Goal: Task Accomplishment & Management: Manage account settings

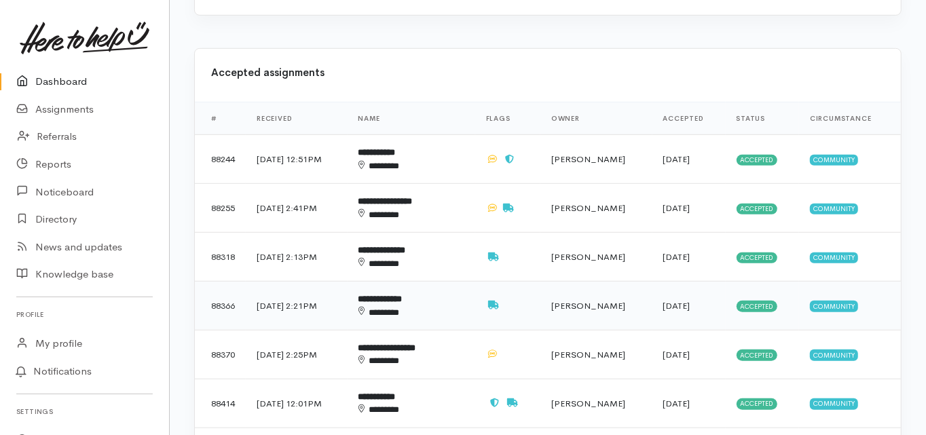
scroll to position [543, 0]
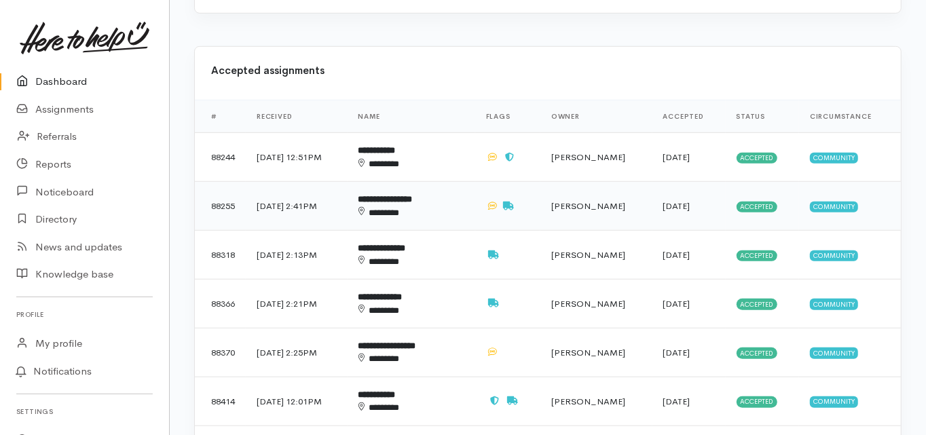
click at [412, 195] on b "**********" at bounding box center [385, 199] width 54 height 9
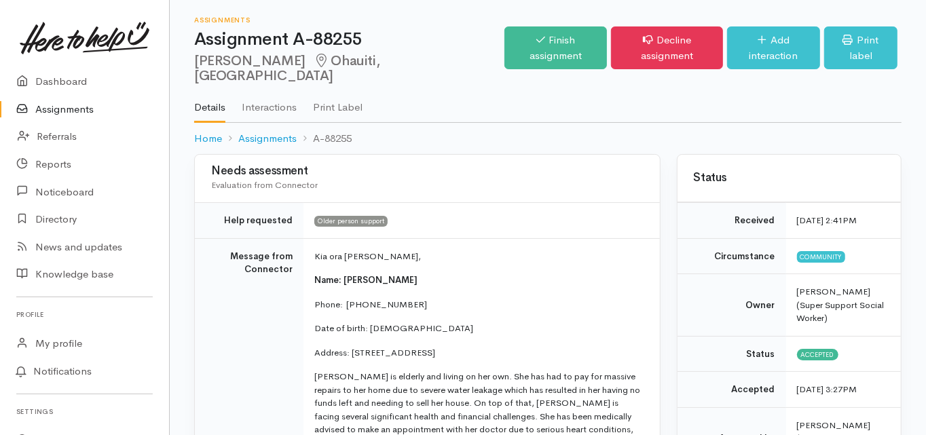
drag, startPoint x: 398, startPoint y: 264, endPoint x: 343, endPoint y: 264, distance: 55.0
click at [343, 274] on p "Name: Judith Dombroski" at bounding box center [478, 281] width 329 height 14
copy span "Judith Dombroski"
drag, startPoint x: 229, startPoint y: 347, endPoint x: 244, endPoint y: 340, distance: 17.0
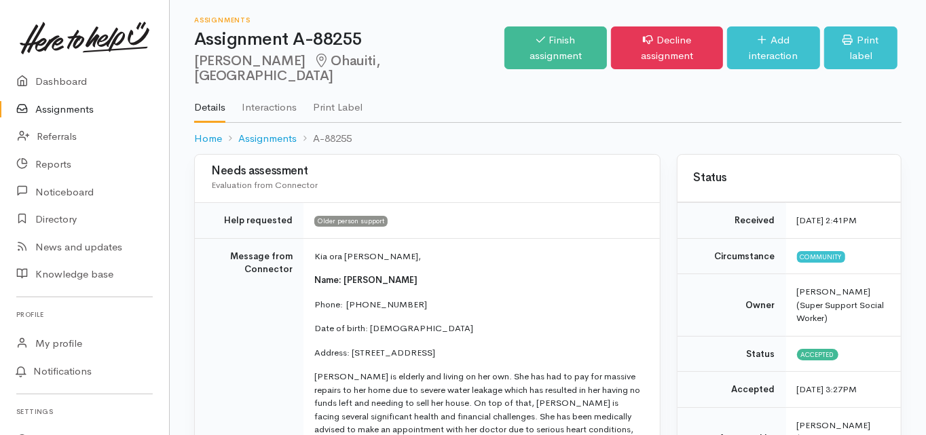
drag, startPoint x: 381, startPoint y: 291, endPoint x: 346, endPoint y: 288, distance: 35.4
click at [346, 298] on p "Phone:  0274284074" at bounding box center [478, 305] width 329 height 14
copy p "0274284074"
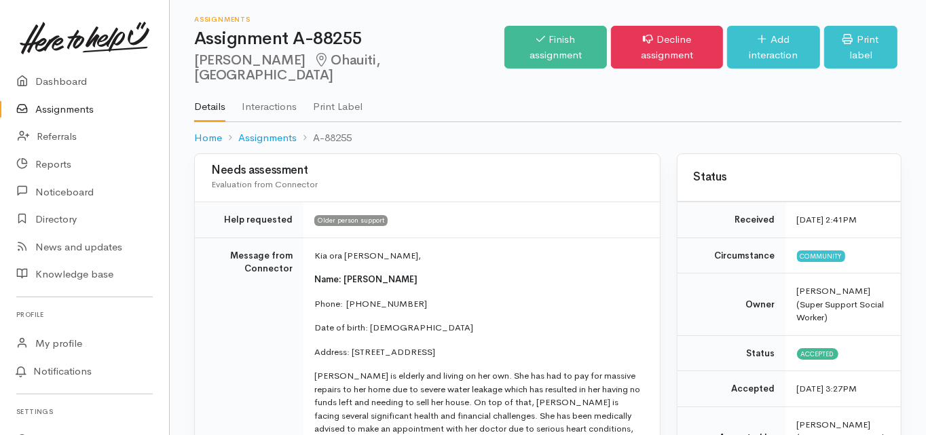
scroll to position [54, 0]
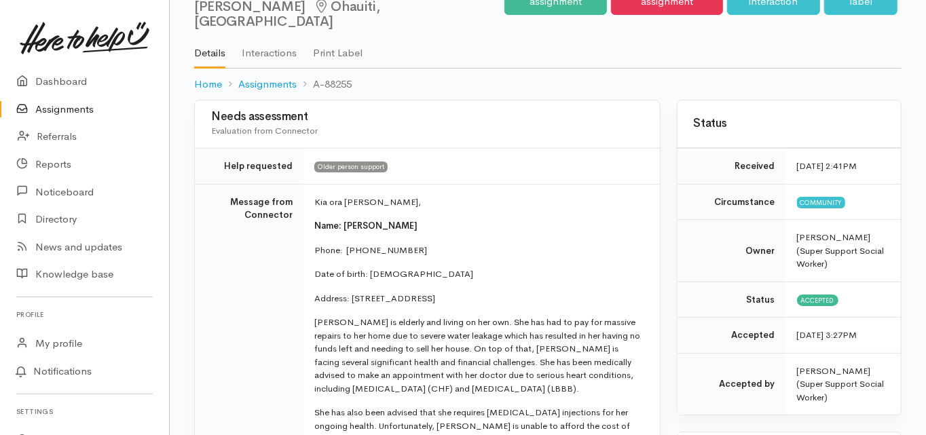
drag, startPoint x: 351, startPoint y: 282, endPoint x: 416, endPoint y: 284, distance: 64.6
click at [416, 292] on p "Address: 58 Hollister Lane, Ohauiti, New Zealand" at bounding box center [478, 299] width 329 height 14
copy p "58 Hollister Lane"
drag, startPoint x: 423, startPoint y: 258, endPoint x: 376, endPoint y: 260, distance: 46.9
click at [367, 268] on p "Date of birth: 13/10/1961" at bounding box center [478, 275] width 329 height 14
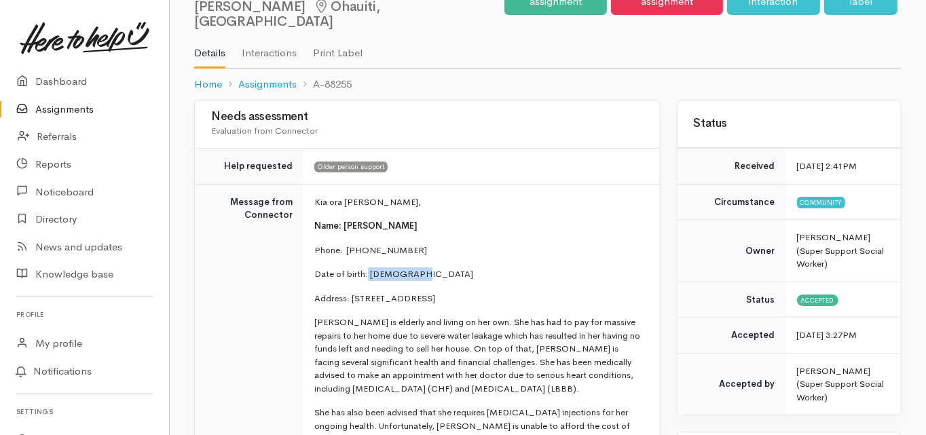
copy p "13/10/1961"
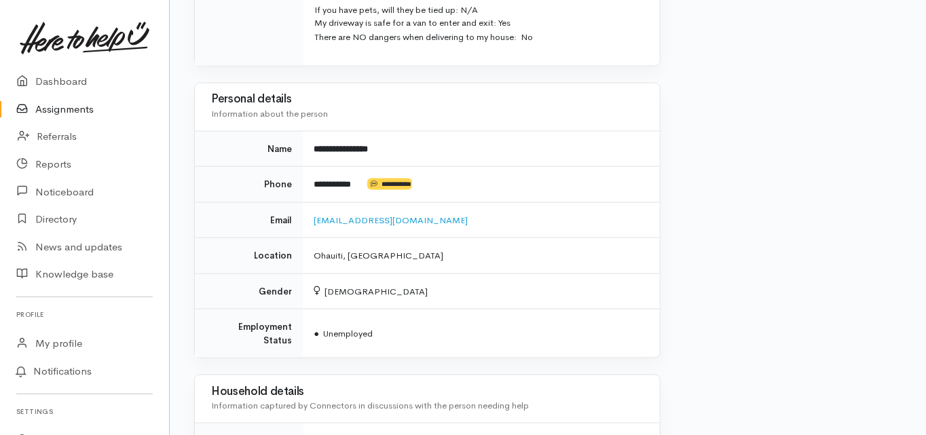
scroll to position [1141, 0]
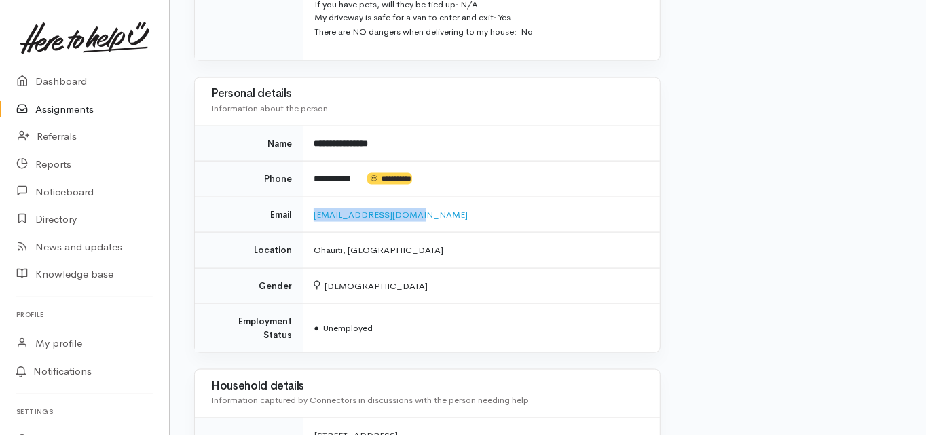
drag, startPoint x: 419, startPoint y: 185, endPoint x: 314, endPoint y: 191, distance: 105.4
click at [313, 197] on td "thelindenbb@gmail.com" at bounding box center [481, 215] width 356 height 36
copy link "thelindenbb@gmail.com"
click at [208, 304] on td "Employment Status" at bounding box center [249, 328] width 108 height 49
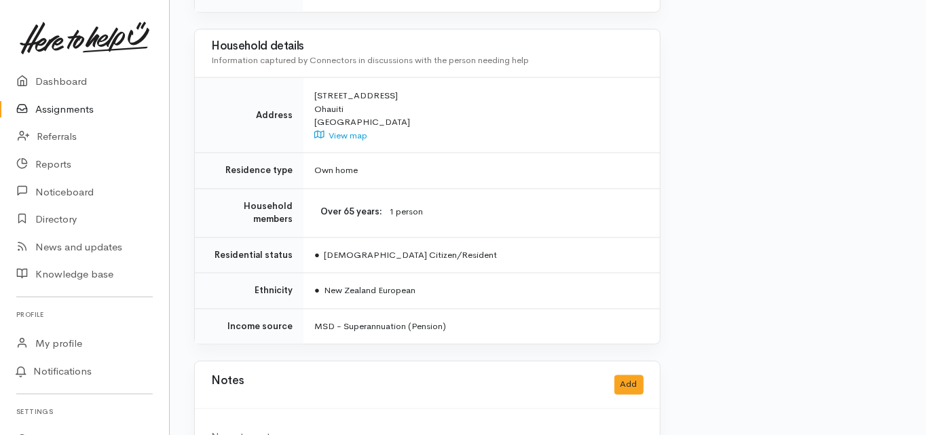
scroll to position [1427, 0]
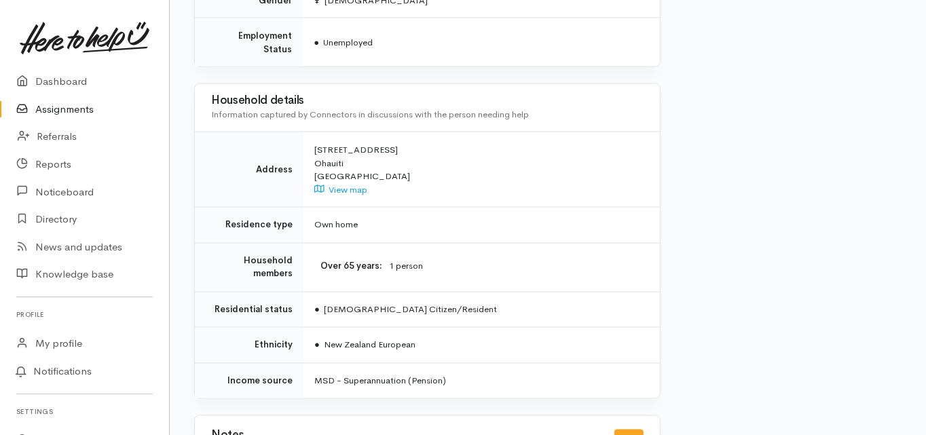
click at [212, 243] on td "Household members" at bounding box center [249, 267] width 109 height 49
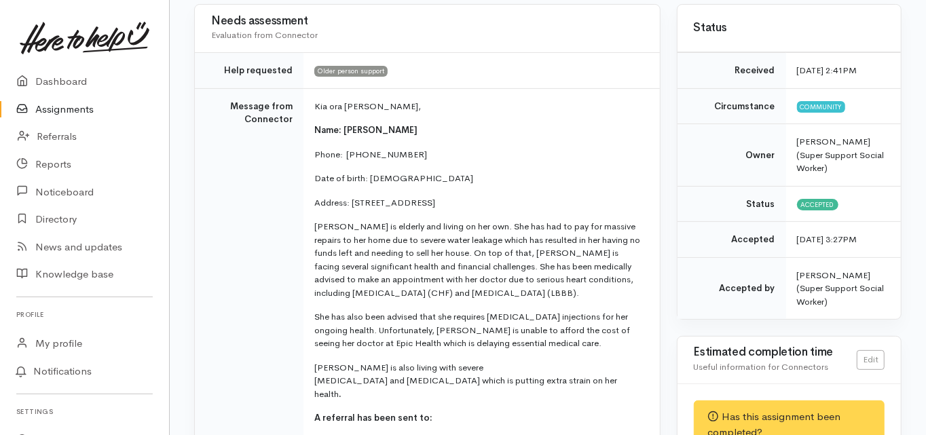
scroll to position [0, 0]
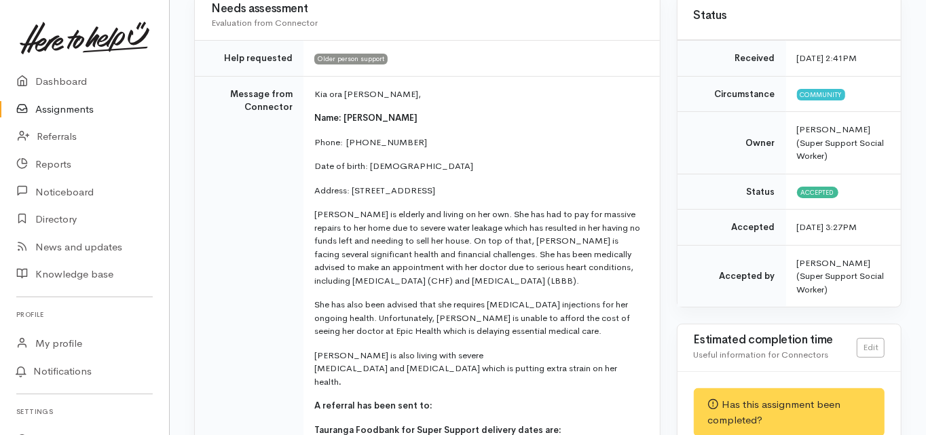
scroll to position [163, 0]
click at [196, 238] on td "Message from Connector" at bounding box center [249, 411] width 109 height 673
click at [204, 215] on td "Message from Connector" at bounding box center [249, 411] width 109 height 673
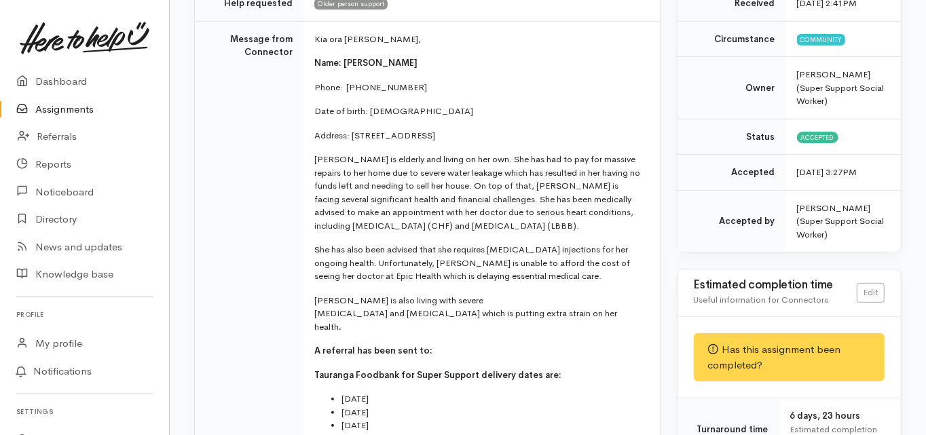
scroll to position [0, 0]
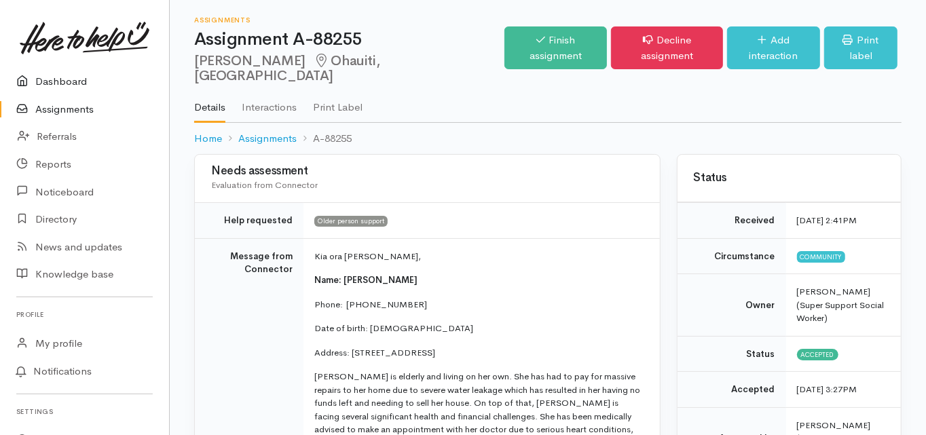
click at [73, 80] on link "Dashboard" at bounding box center [84, 82] width 169 height 28
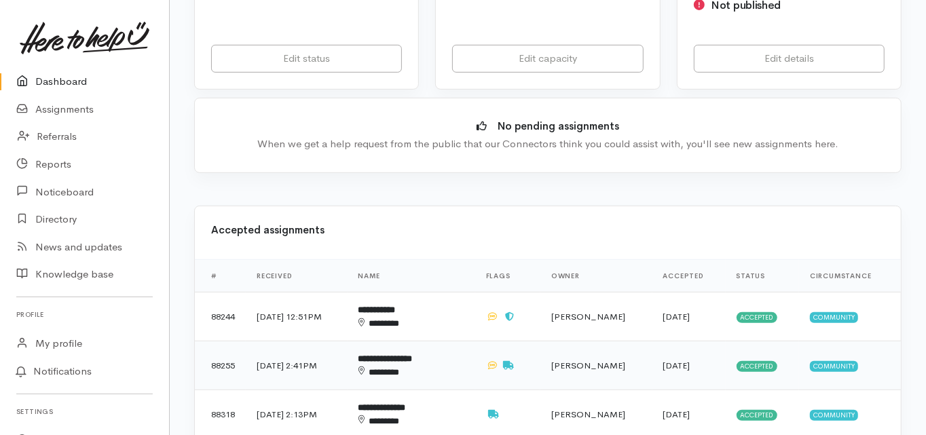
scroll to position [435, 0]
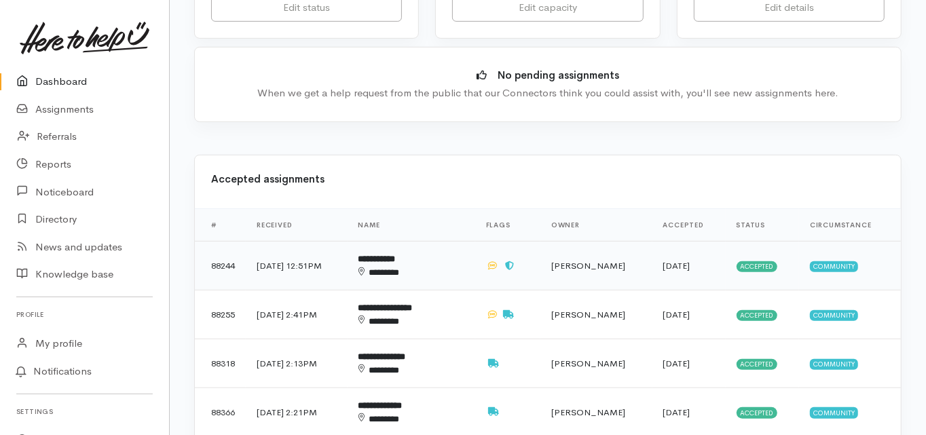
click at [396, 255] on b "**********" at bounding box center [376, 259] width 37 height 9
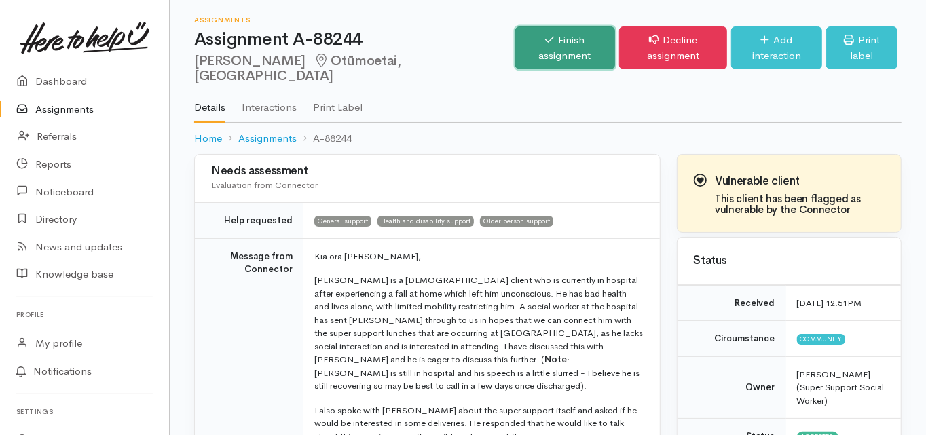
click at [517, 45] on link "Finish assignment" at bounding box center [565, 47] width 100 height 43
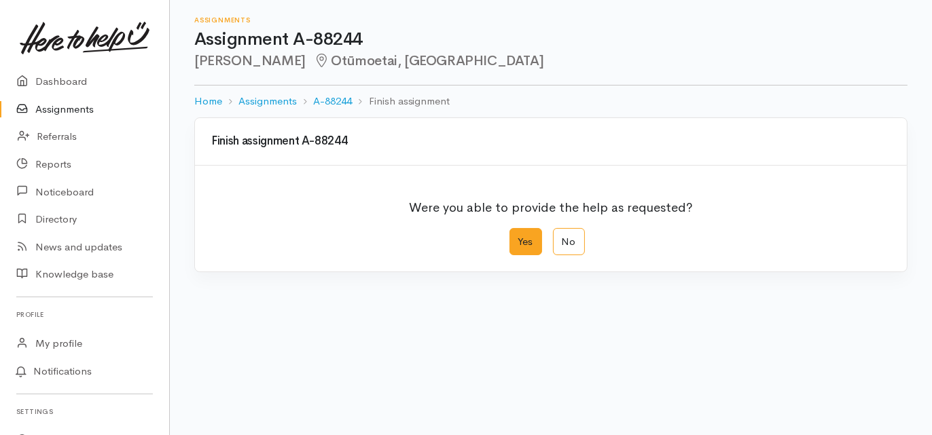
click at [524, 240] on label "Yes" at bounding box center [525, 242] width 33 height 28
click at [518, 237] on input "Yes" at bounding box center [513, 232] width 9 height 9
radio input "true"
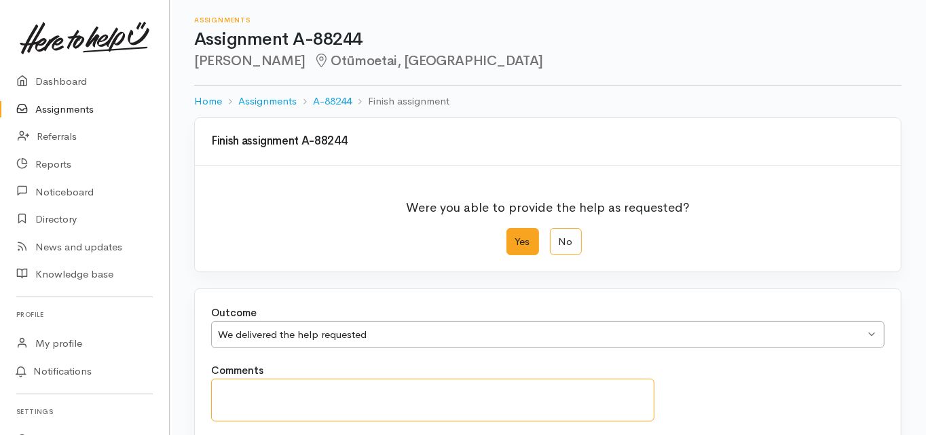
click at [225, 388] on textarea "Comments" at bounding box center [432, 400] width 443 height 43
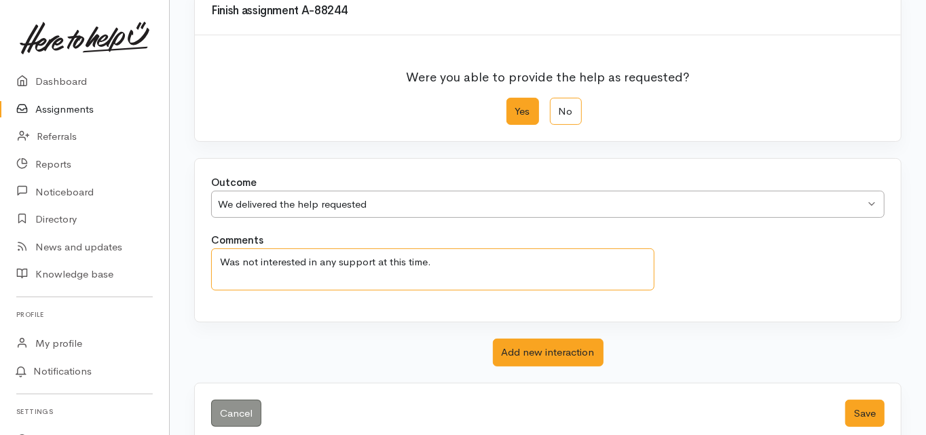
scroll to position [152, 0]
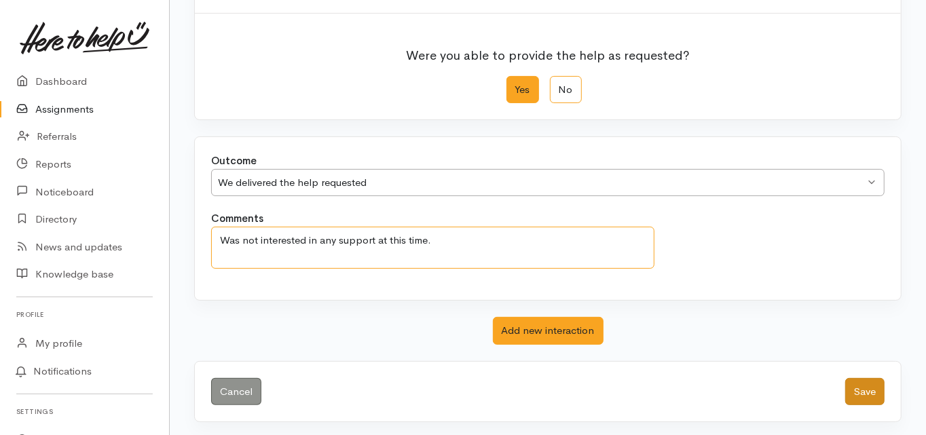
type textarea "Was not interested in any support at this time."
click at [861, 391] on button "Save" at bounding box center [864, 392] width 39 height 28
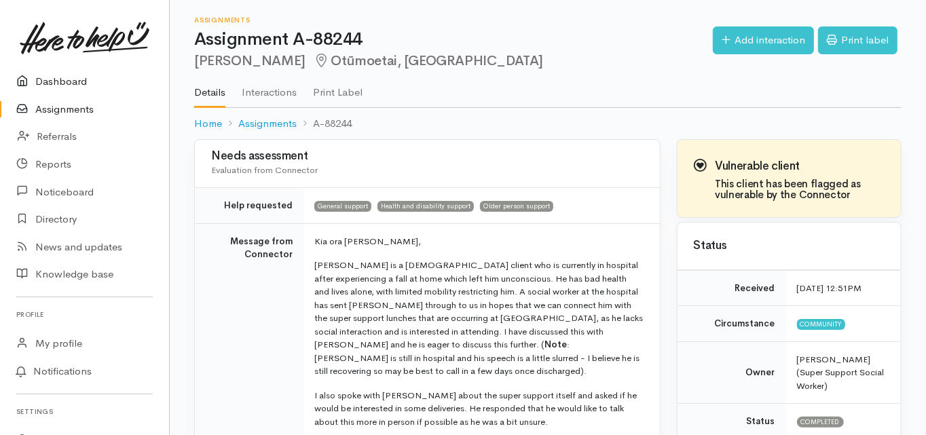
click at [51, 85] on link "Dashboard" at bounding box center [84, 82] width 169 height 28
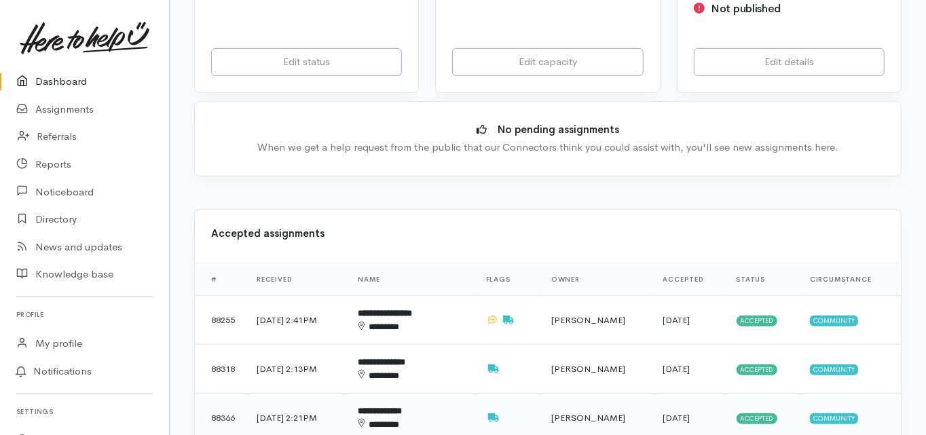
scroll to position [435, 0]
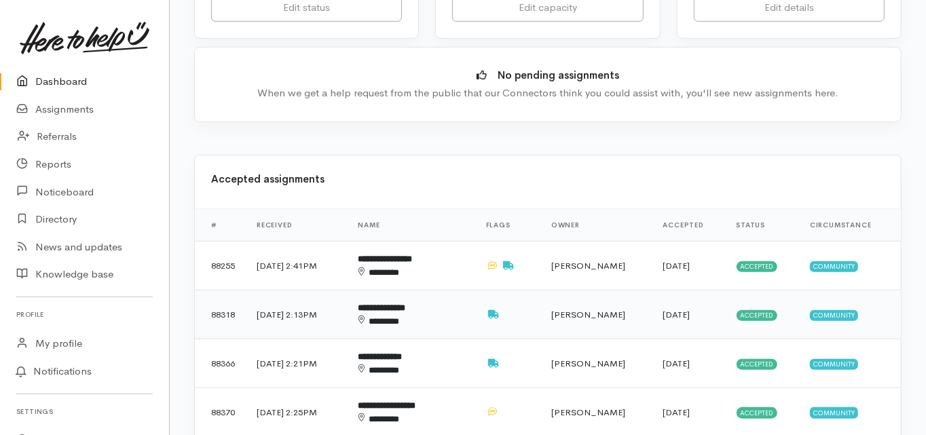
click at [406, 304] on b "**********" at bounding box center [382, 308] width 48 height 9
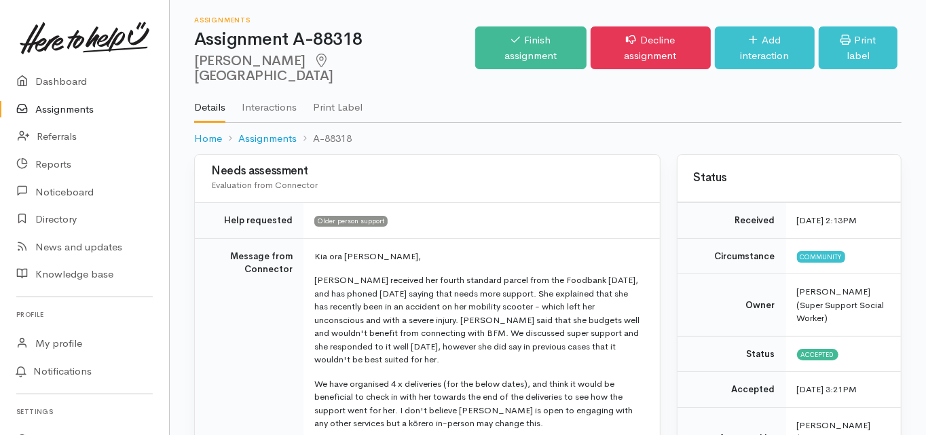
drag, startPoint x: 289, startPoint y: 65, endPoint x: 195, endPoint y: 65, distance: 93.7
click at [195, 65] on h2 "Teresa Maloney Tauranga" at bounding box center [334, 69] width 281 height 31
copy h2 "[PERSON_NAME]"
click at [204, 306] on td "Message from Connector" at bounding box center [249, 421] width 109 height 366
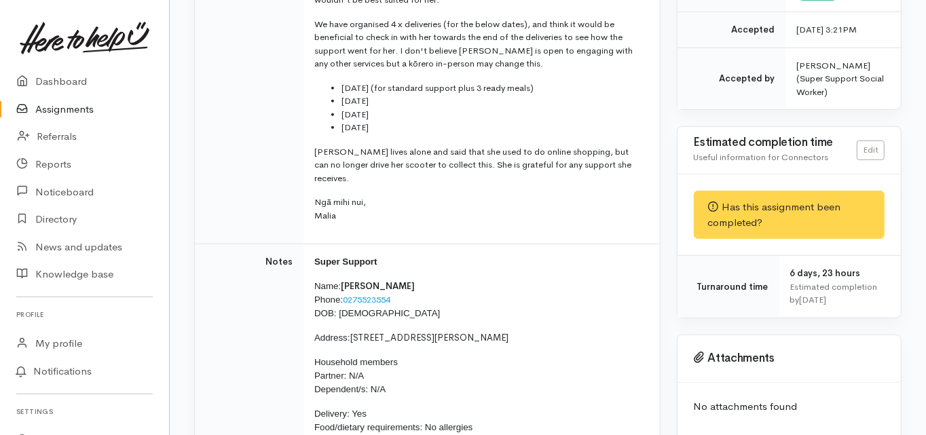
scroll to position [489, 0]
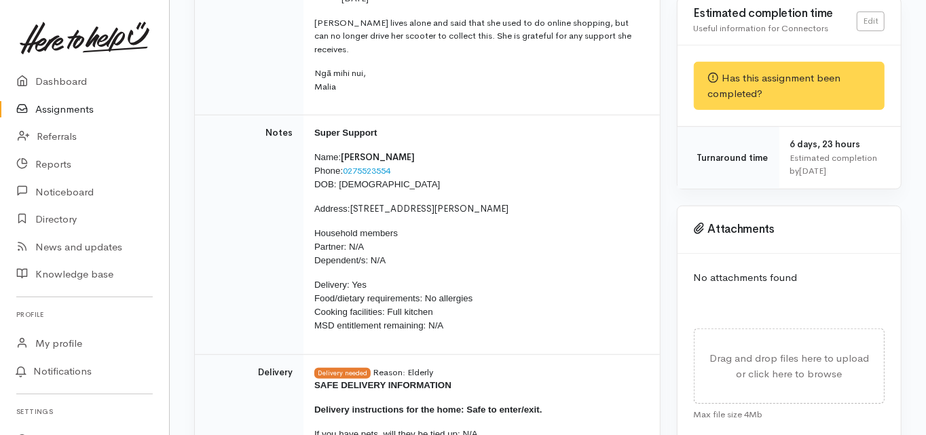
click at [200, 221] on td "Notes" at bounding box center [249, 235] width 109 height 240
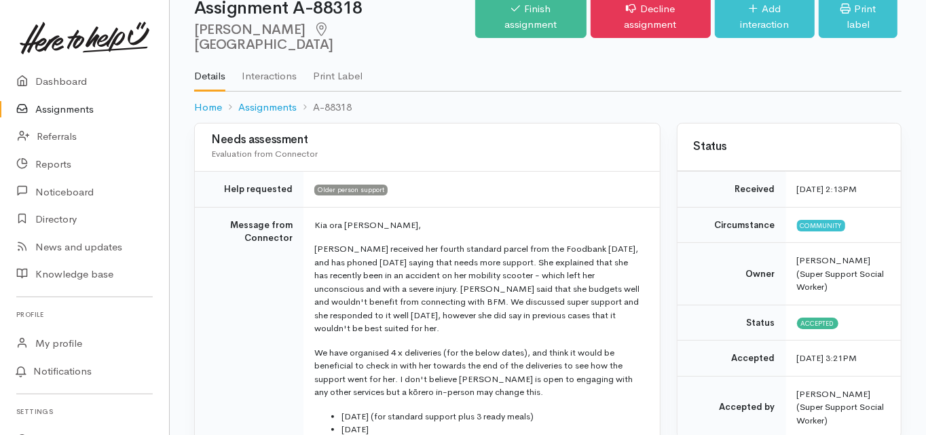
scroll to position [0, 0]
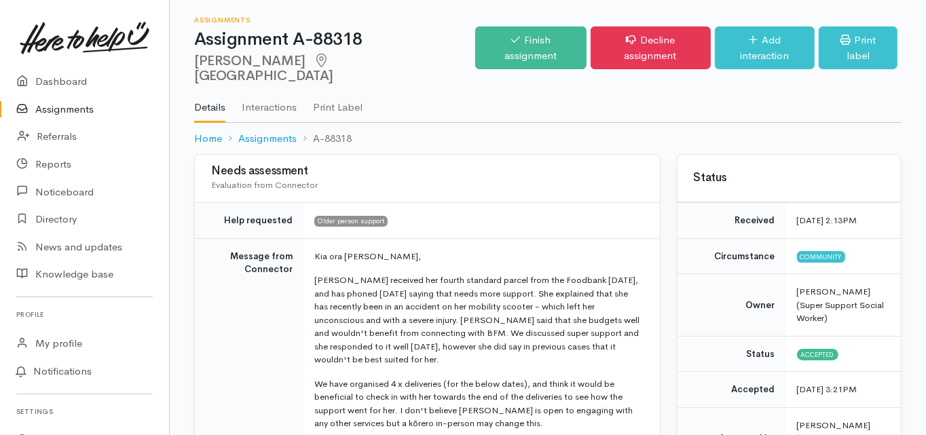
click at [215, 304] on td "Message from Connector" at bounding box center [249, 421] width 109 height 366
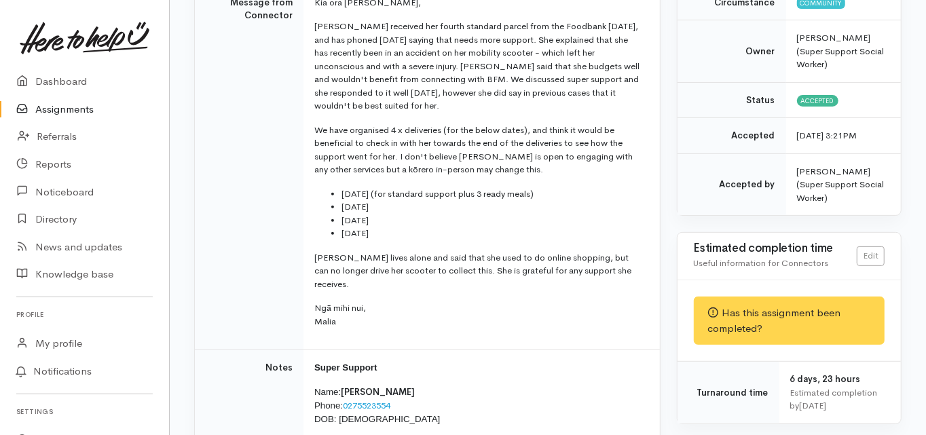
scroll to position [380, 0]
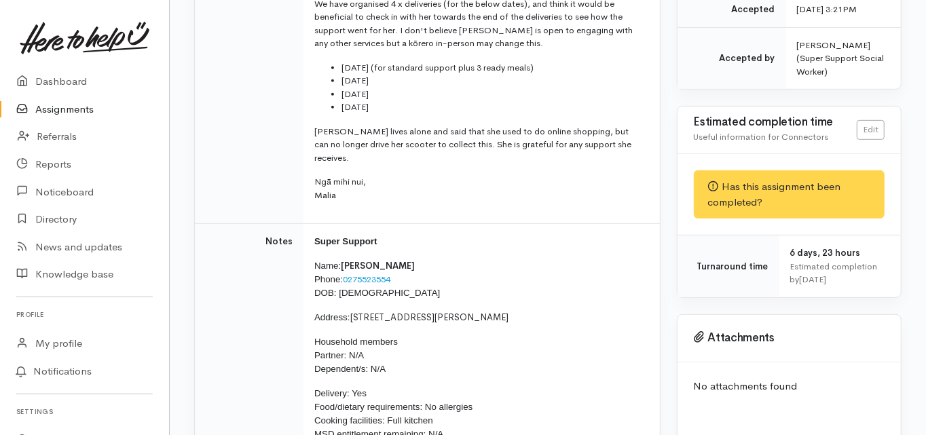
click at [197, 277] on td "Notes" at bounding box center [249, 344] width 109 height 240
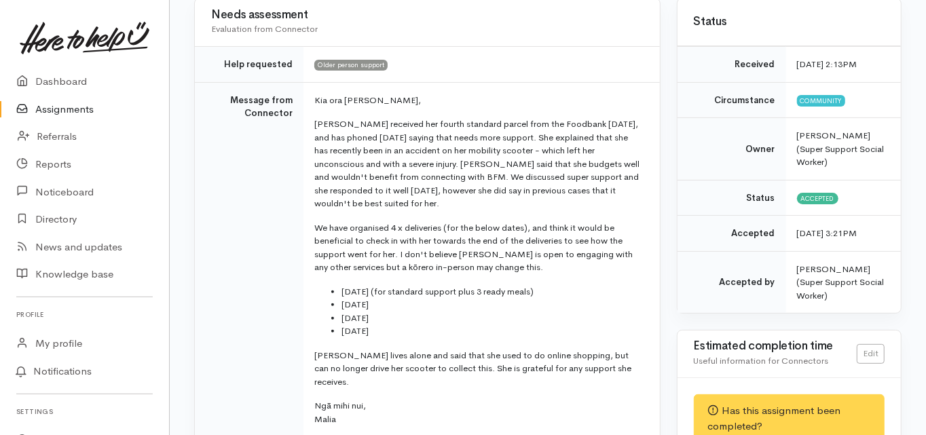
scroll to position [109, 0]
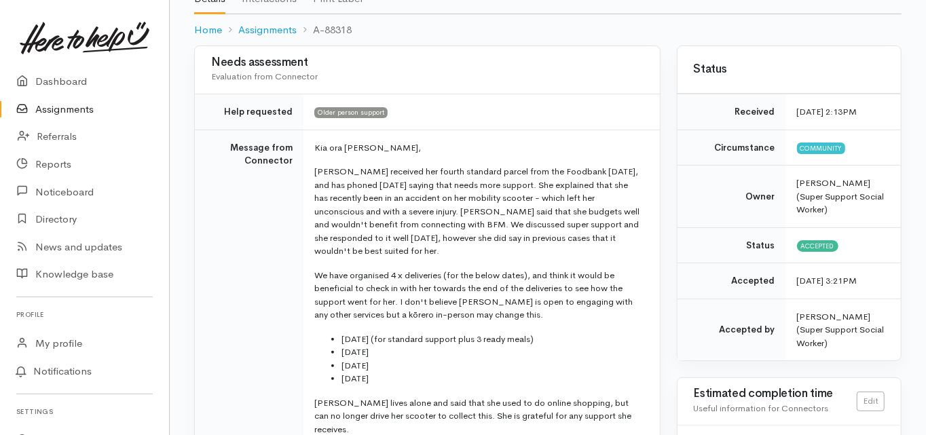
click at [199, 235] on td "Message from Connector" at bounding box center [249, 313] width 109 height 366
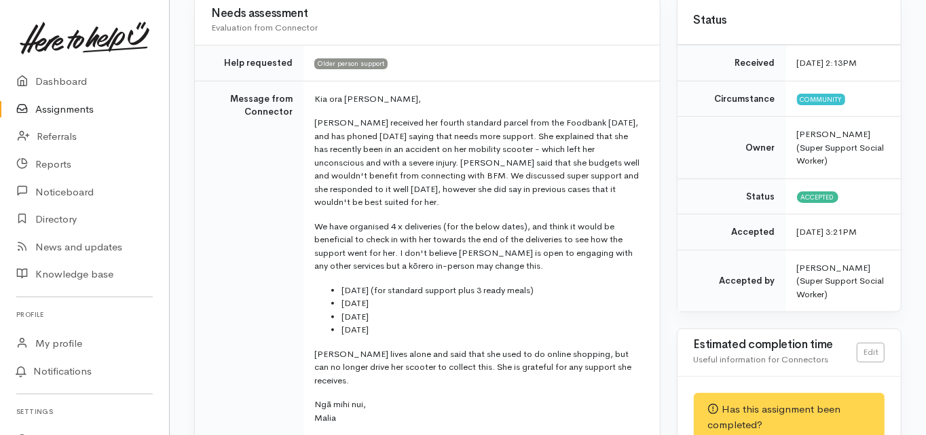
scroll to position [217, 0]
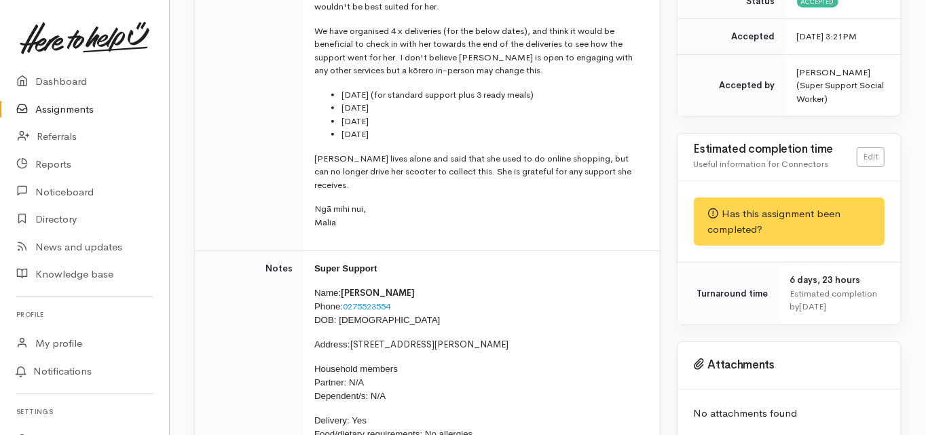
scroll to position [326, 0]
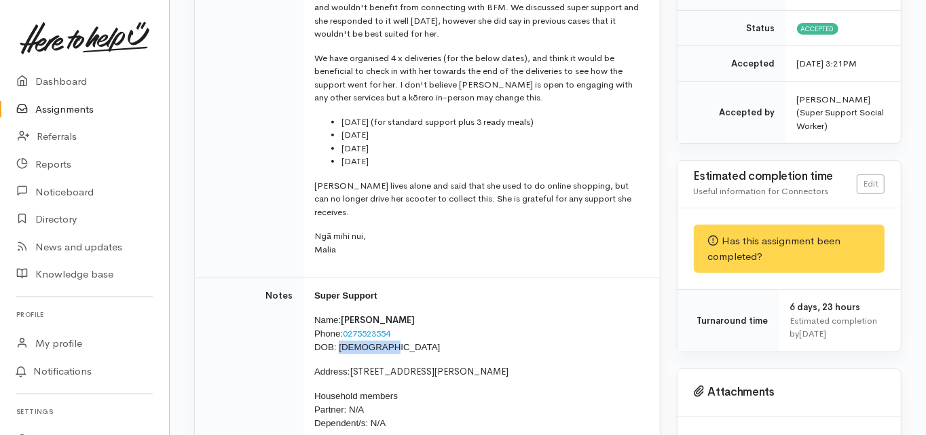
drag, startPoint x: 385, startPoint y: 317, endPoint x: 352, endPoint y: 318, distance: 32.6
click at [339, 323] on p "Name: Teresa Maloney Phone: 0275523554 DOB: 02/03/1941" at bounding box center [478, 334] width 329 height 41
copy span "02/03/1941"
click at [200, 230] on td "Message from Connector" at bounding box center [249, 95] width 109 height 366
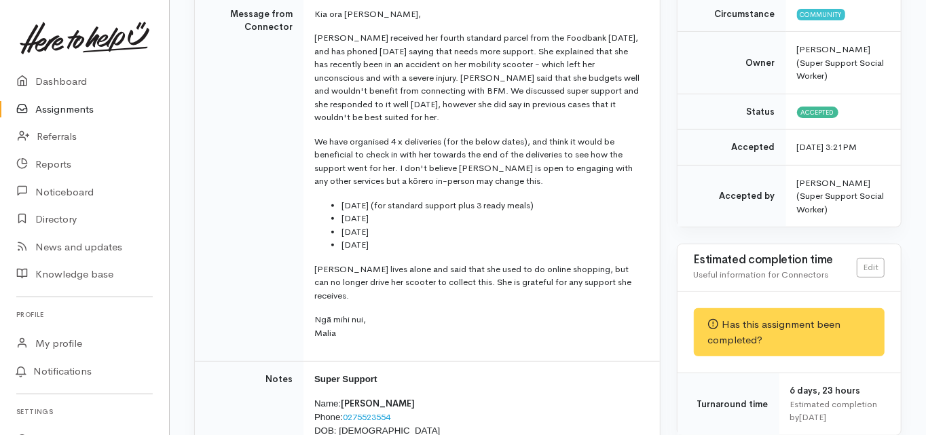
scroll to position [217, 0]
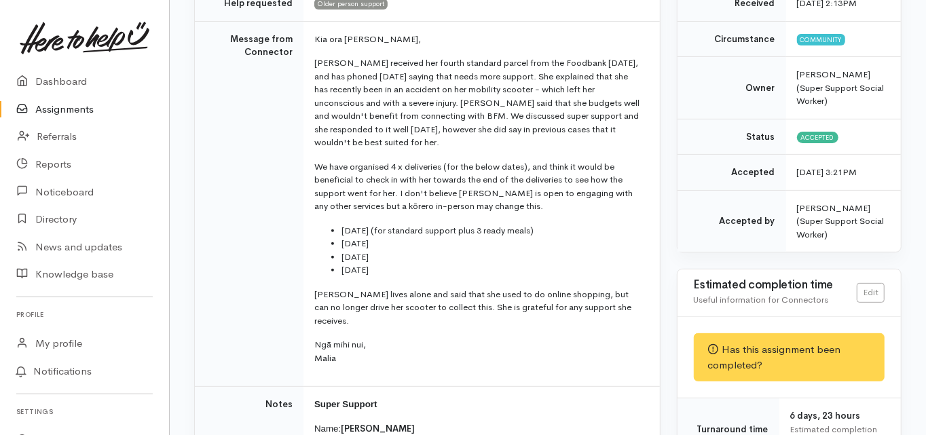
click at [232, 250] on td "Message from Connector" at bounding box center [249, 204] width 109 height 366
click at [232, 278] on td "Message from Connector" at bounding box center [249, 204] width 109 height 366
click at [226, 255] on td "Message from Connector" at bounding box center [249, 204] width 109 height 366
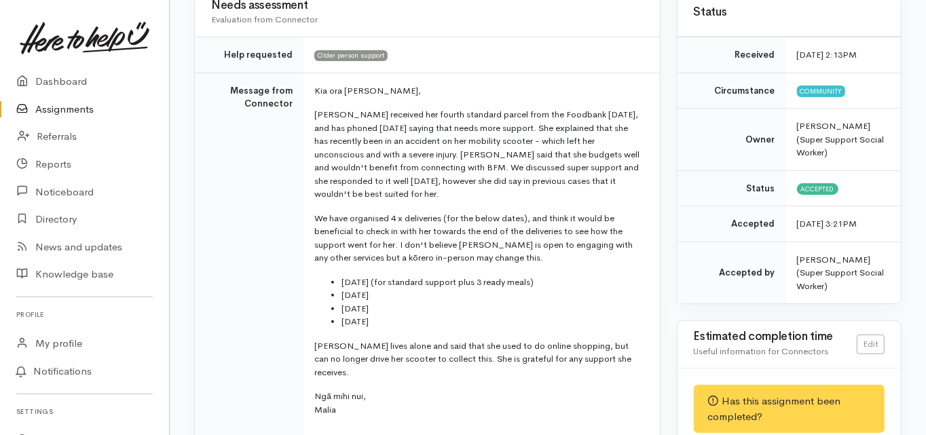
scroll to position [163, 0]
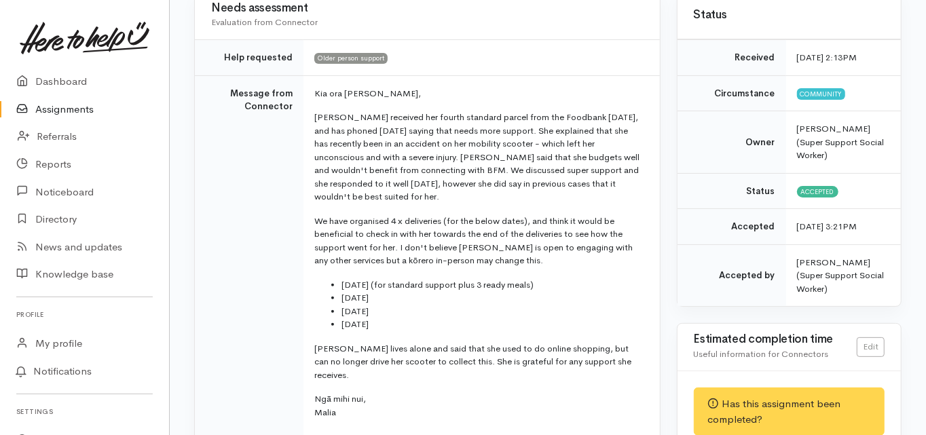
click at [207, 265] on td "Message from Connector" at bounding box center [249, 258] width 109 height 366
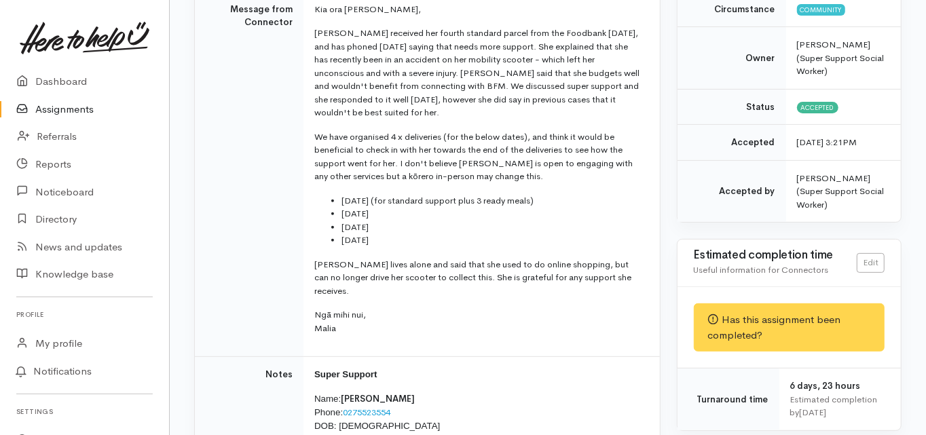
scroll to position [272, 0]
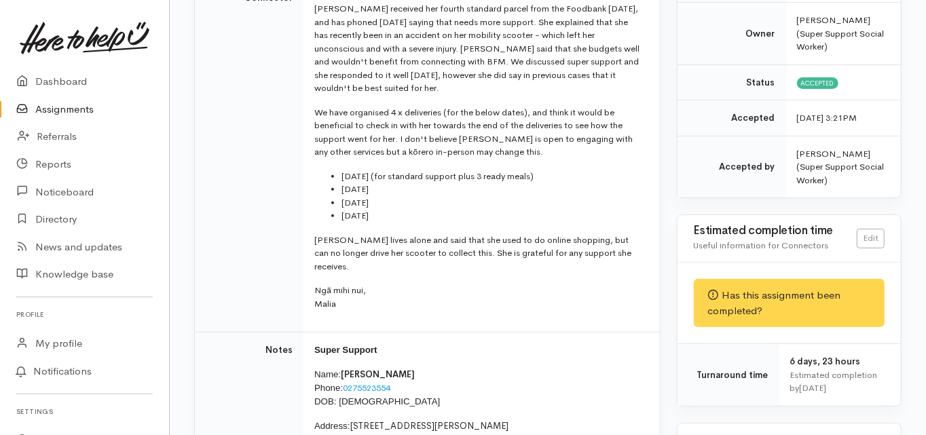
click at [210, 246] on td "Message from Connector" at bounding box center [249, 150] width 109 height 366
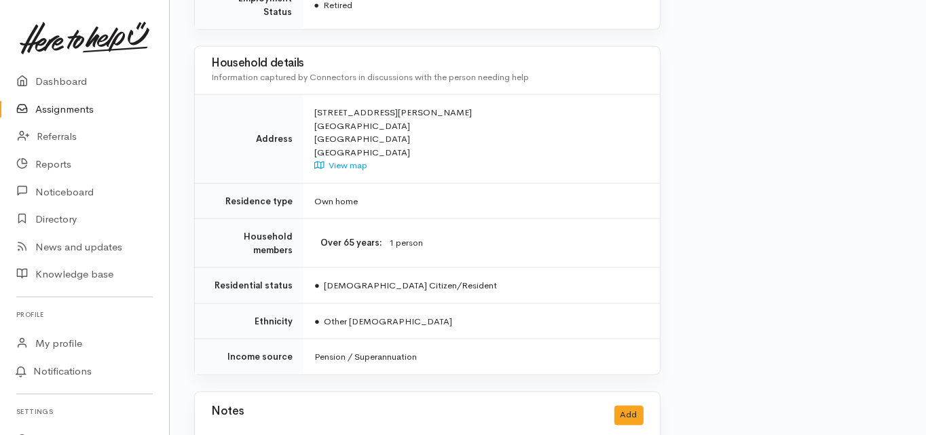
scroll to position [1237, 0]
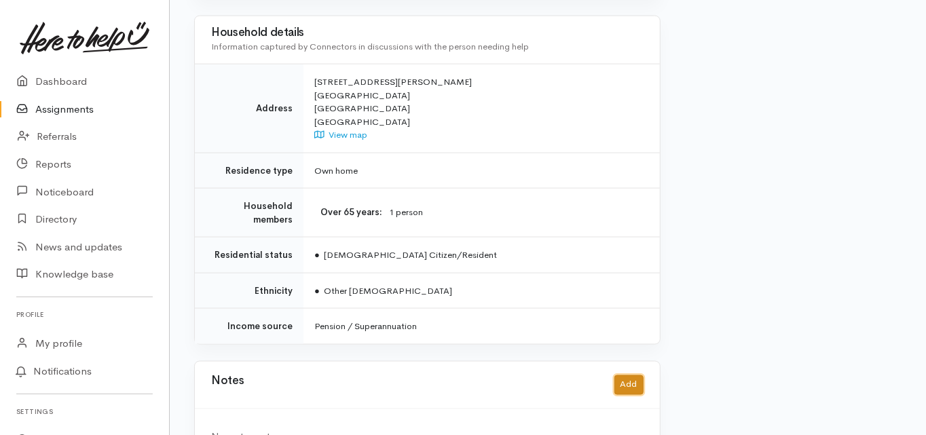
click at [628, 375] on button "Add" at bounding box center [628, 385] width 29 height 20
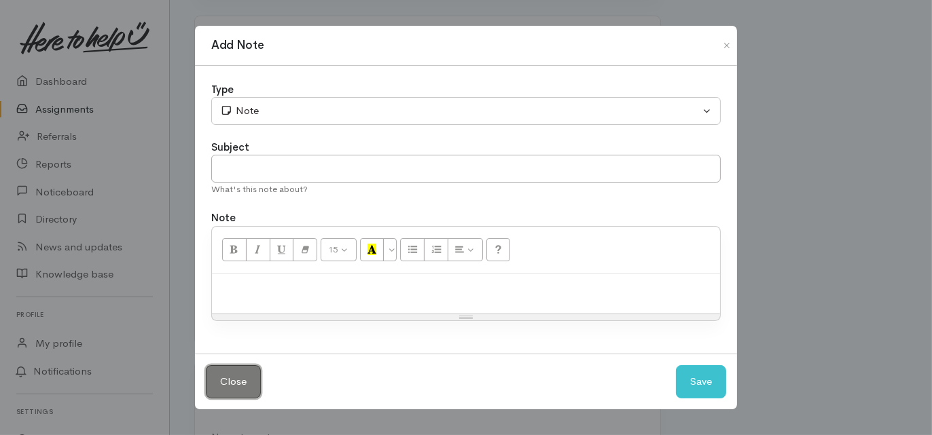
click at [219, 380] on button "Close" at bounding box center [233, 381] width 55 height 33
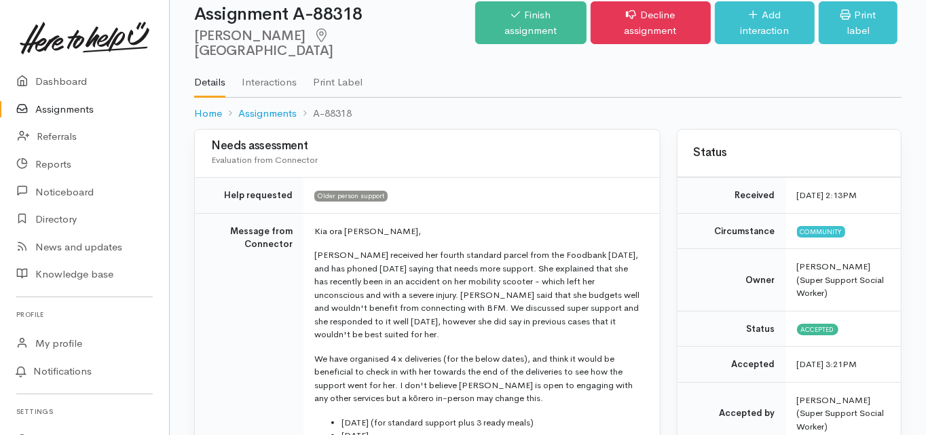
scroll to position [0, 0]
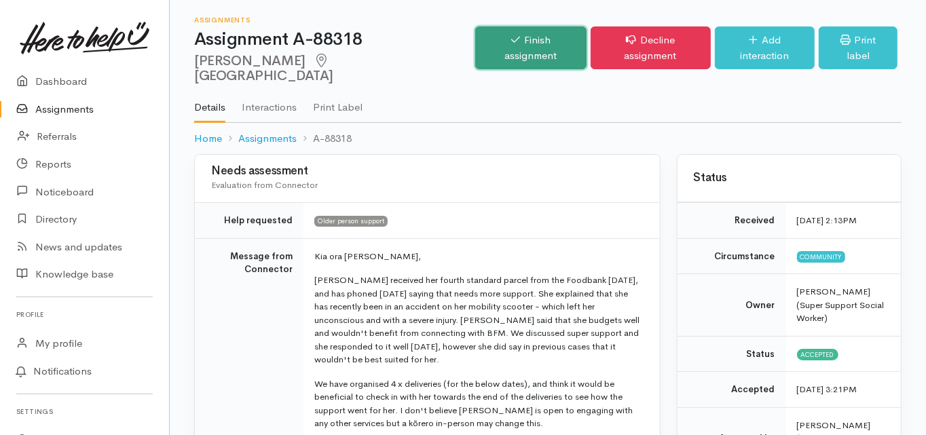
click at [514, 48] on link "Finish assignment" at bounding box center [530, 47] width 111 height 43
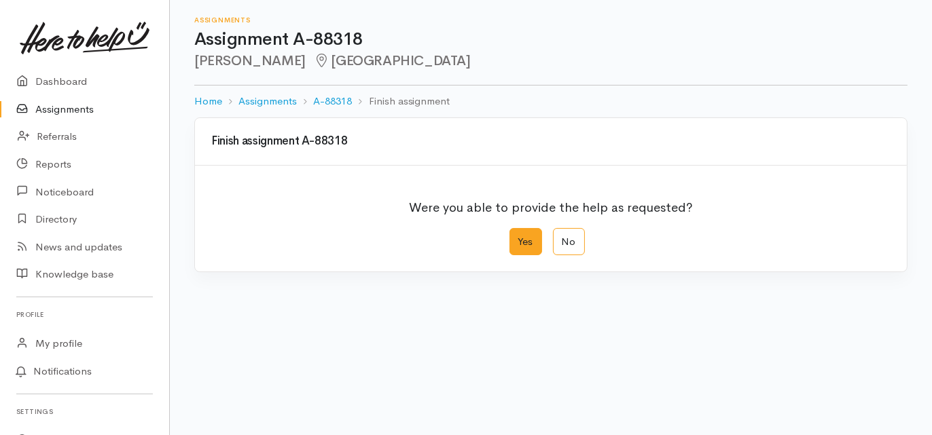
click at [523, 245] on label "Yes" at bounding box center [525, 242] width 33 height 28
click at [518, 237] on input "Yes" at bounding box center [513, 232] width 9 height 9
radio input "true"
click at [346, 334] on div "We delivered the help requested" at bounding box center [541, 335] width 647 height 16
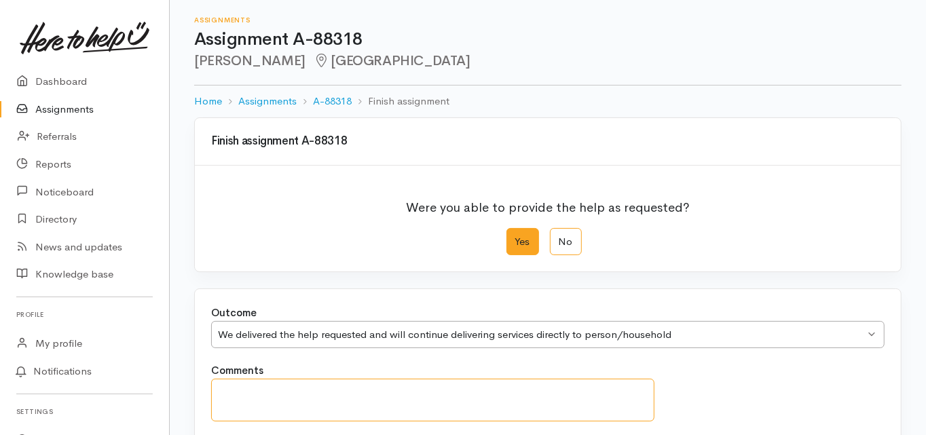
click at [261, 389] on textarea "Comments" at bounding box center [432, 400] width 443 height 43
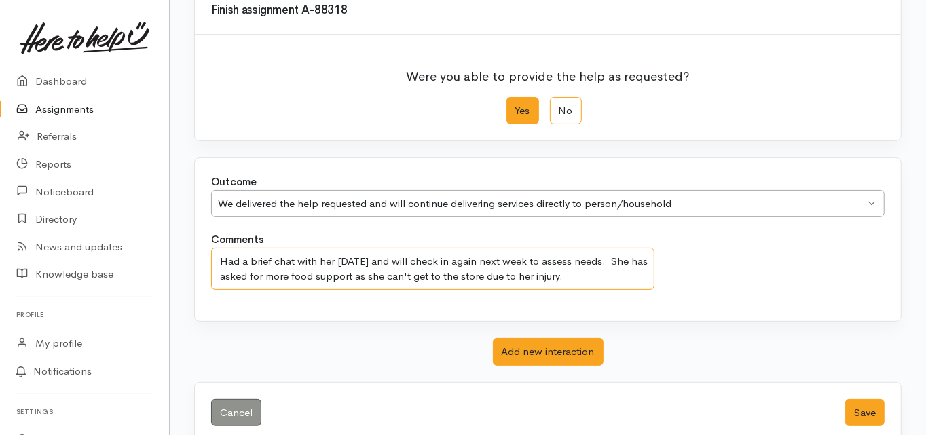
scroll to position [152, 0]
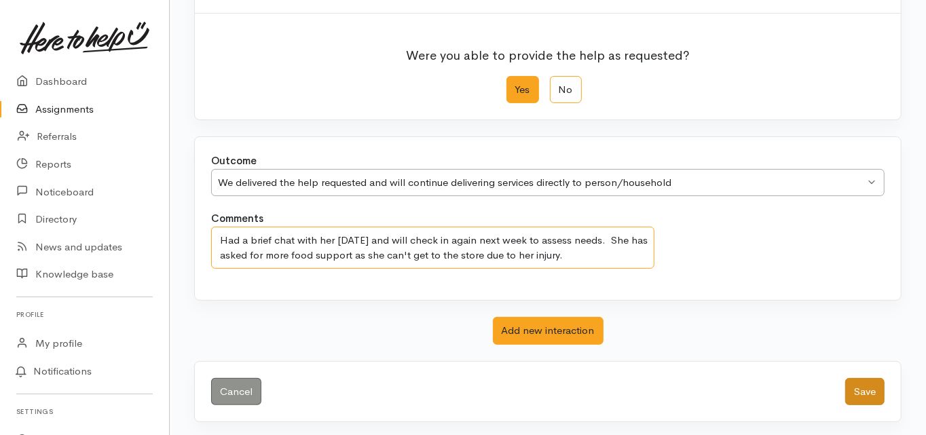
type textarea "Had a brief chat with her [DATE] and will check in again next week to assess ne…"
click at [867, 388] on button "Save" at bounding box center [864, 392] width 39 height 28
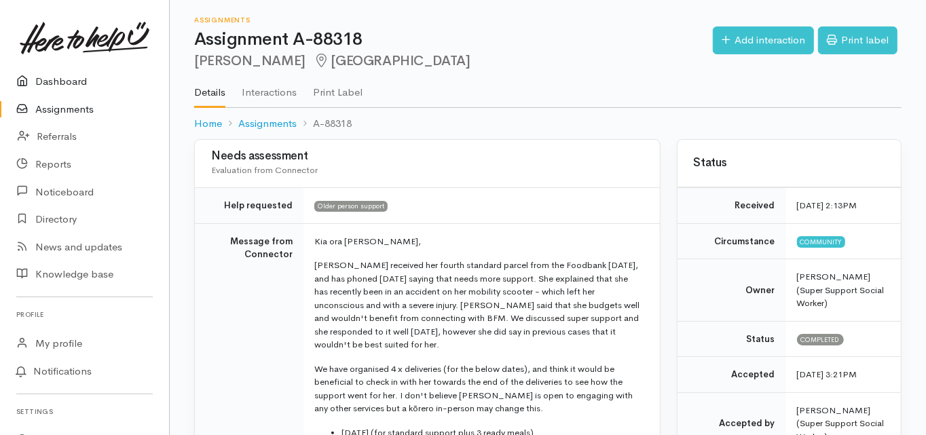
click at [64, 80] on link "Dashboard" at bounding box center [84, 82] width 169 height 28
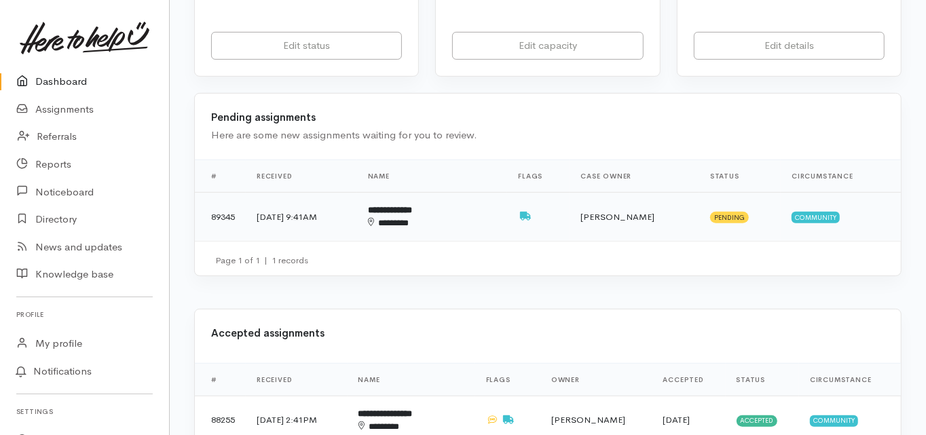
scroll to position [380, 0]
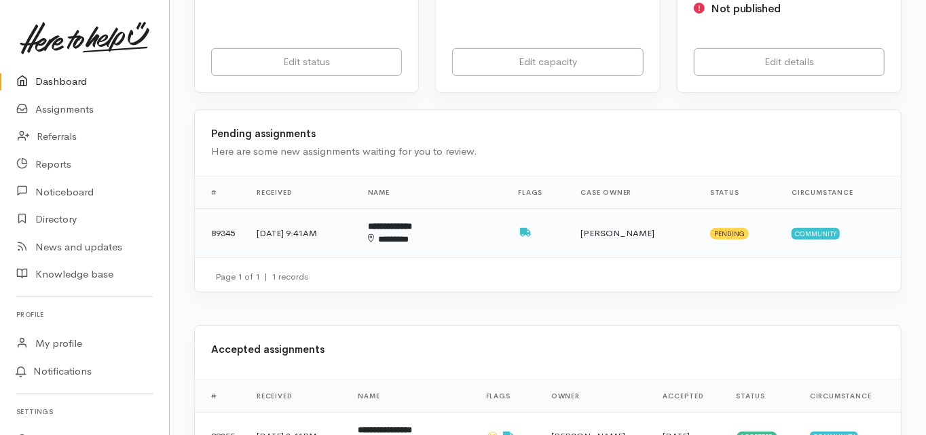
click at [412, 222] on b "**********" at bounding box center [390, 226] width 44 height 9
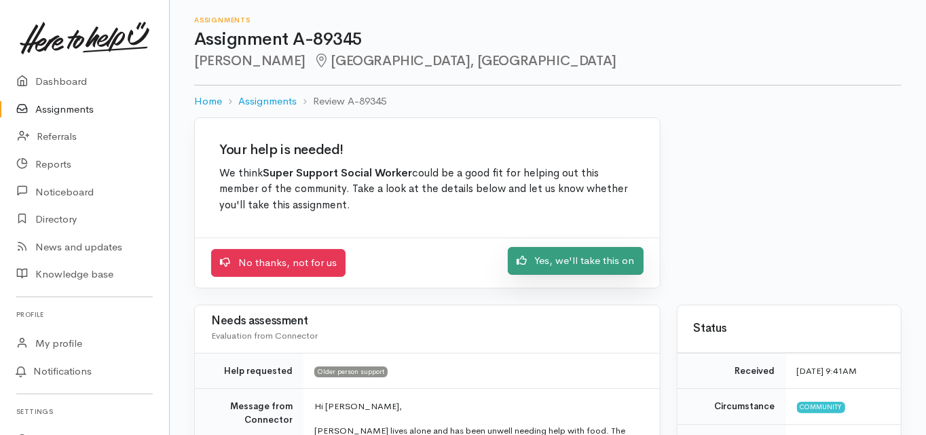
click at [568, 259] on link "Yes, we'll take this on" at bounding box center [576, 261] width 136 height 28
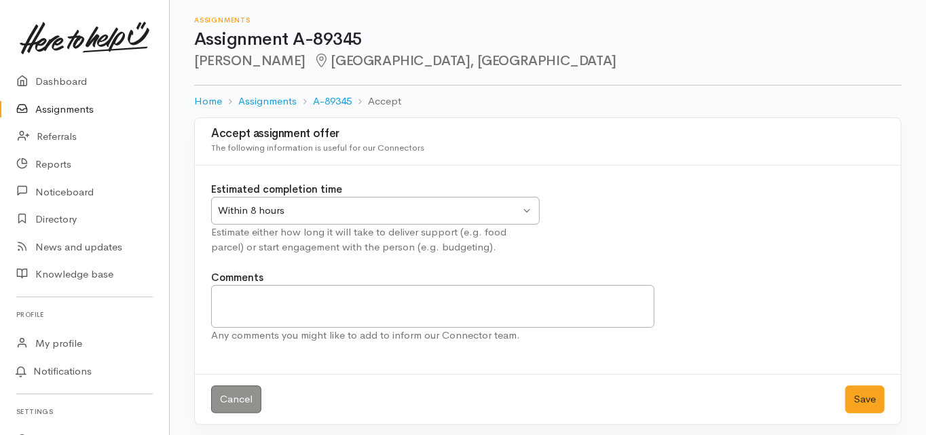
click at [259, 204] on div "Within 8 hours" at bounding box center [369, 211] width 302 height 16
click at [876, 402] on button "Save" at bounding box center [864, 400] width 39 height 28
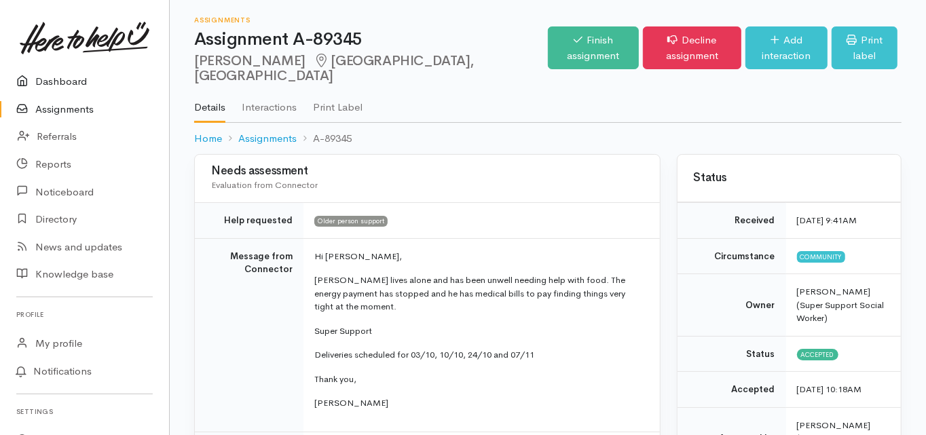
click at [53, 73] on link "Dashboard" at bounding box center [84, 82] width 169 height 28
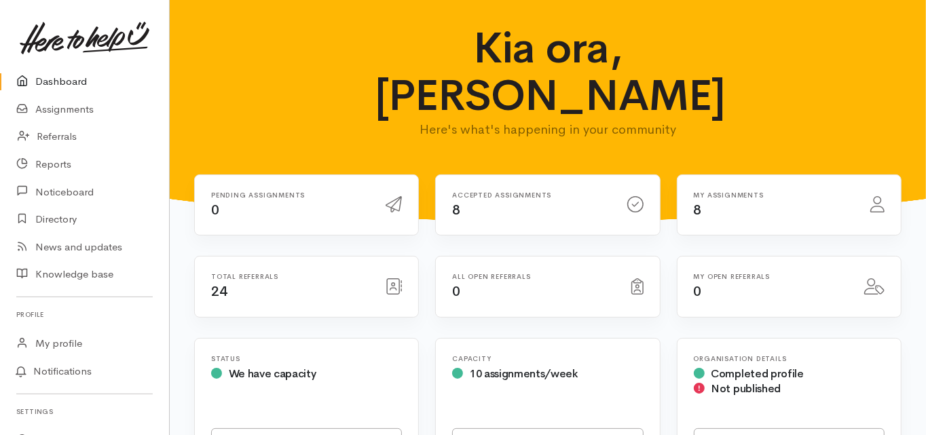
click at [69, 77] on link "Dashboard" at bounding box center [84, 82] width 169 height 28
